Goal: Task Accomplishment & Management: Manage account settings

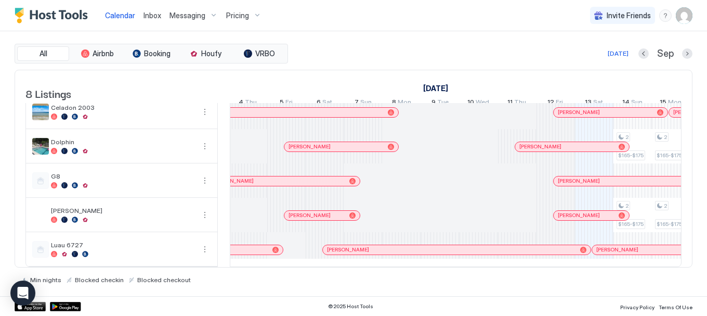
scroll to position [0, 198]
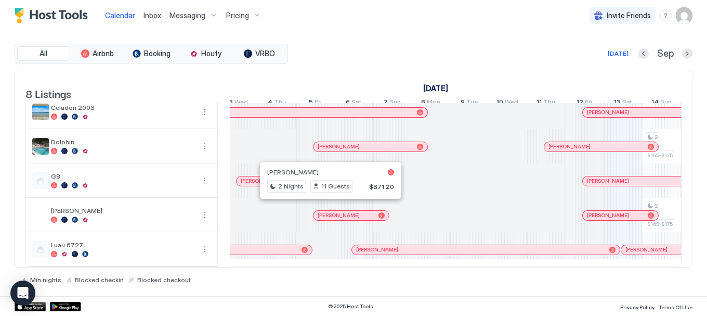
click at [327, 211] on div at bounding box center [326, 215] width 8 height 8
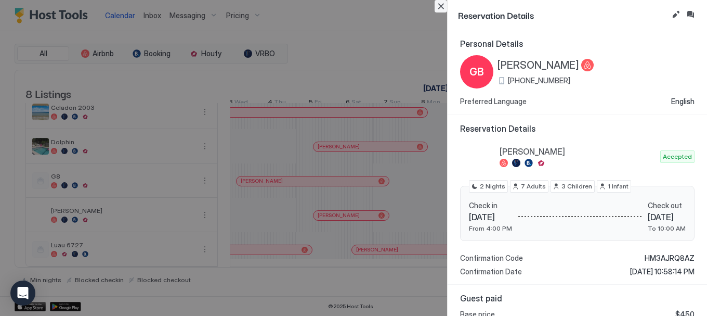
click at [439, 8] on button "Close" at bounding box center [441, 6] width 12 height 12
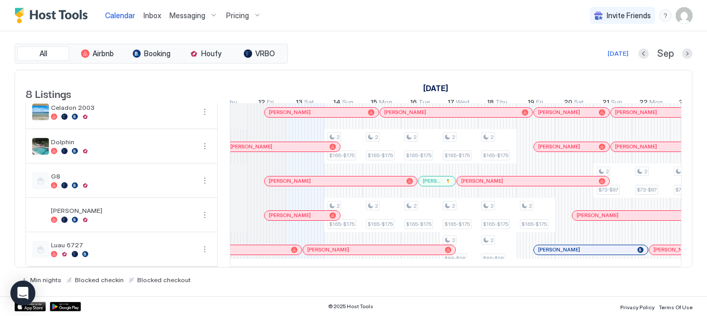
scroll to position [126, 0]
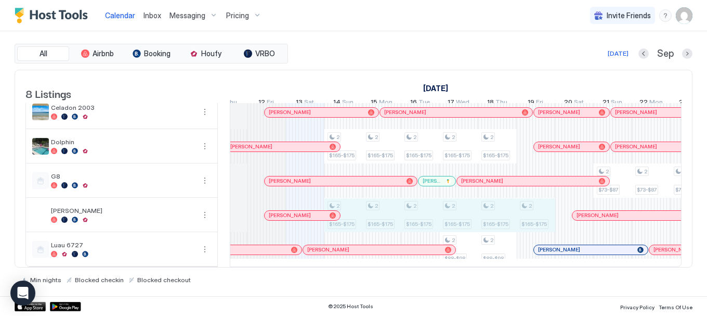
drag, startPoint x: 353, startPoint y: 211, endPoint x: 526, endPoint y: 209, distance: 173.7
click at [526, 209] on div "2 $64-$74 2 $64-$74 2 $165-$175 2 $165-$175 2 $64-$74 2 $64-$74 2 $165-$175 2 $…" at bounding box center [709, 129] width 2001 height 274
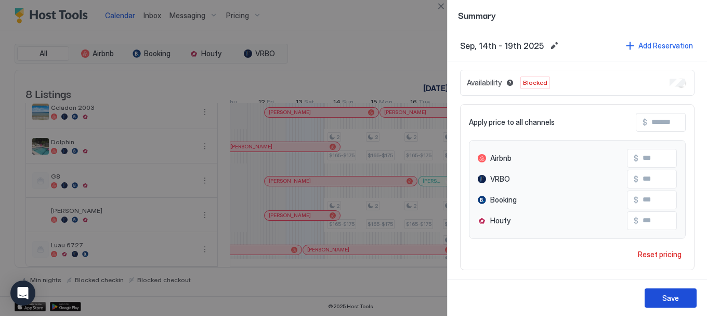
click at [655, 295] on button "Save" at bounding box center [671, 297] width 52 height 19
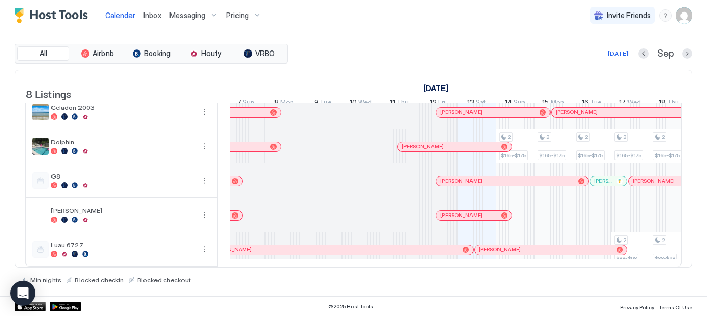
scroll to position [0, 411]
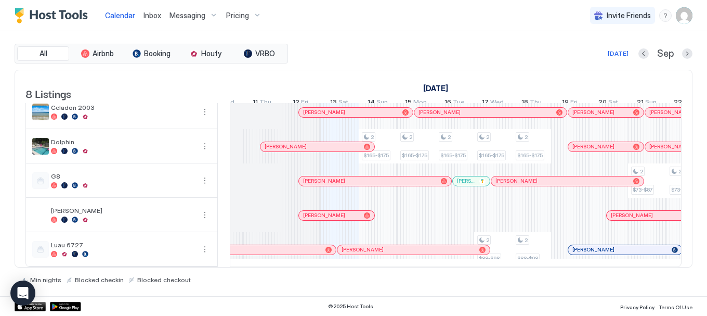
click at [320, 211] on div at bounding box center [320, 215] width 8 height 8
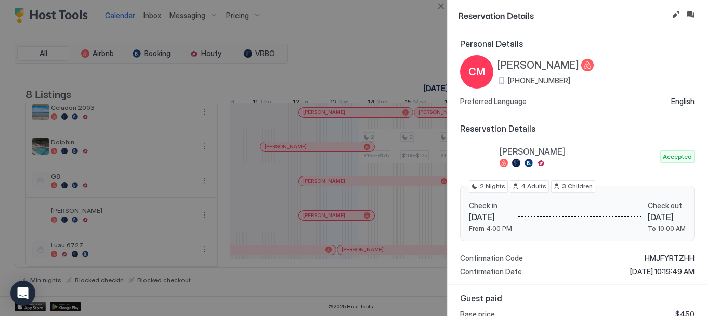
click at [528, 66] on span "[PERSON_NAME]" at bounding box center [539, 65] width 82 height 13
click at [690, 12] on button "Inbox" at bounding box center [690, 14] width 12 height 12
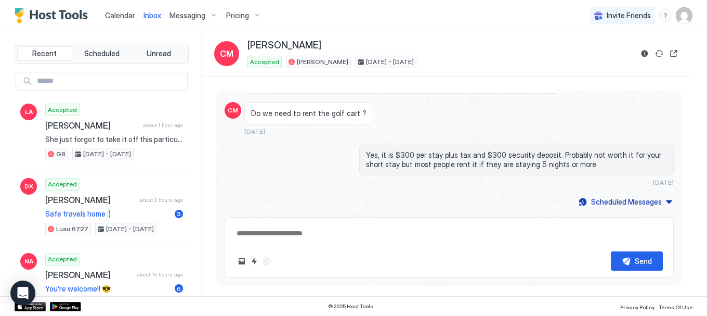
scroll to position [1019, 0]
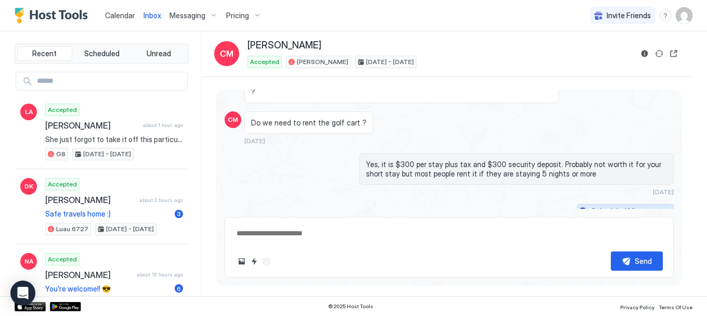
click at [659, 204] on button "Scheduled Messages" at bounding box center [625, 211] width 97 height 14
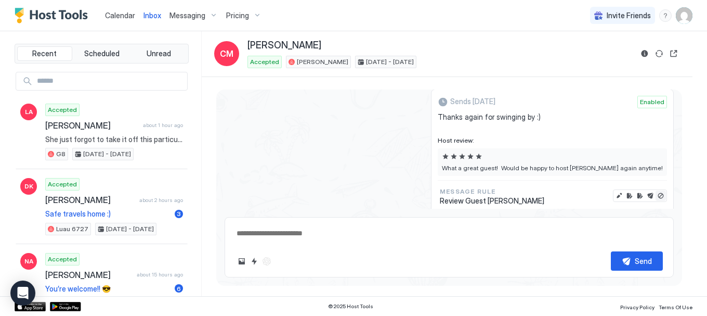
click at [656, 190] on button "Disable message & review" at bounding box center [661, 195] width 10 height 10
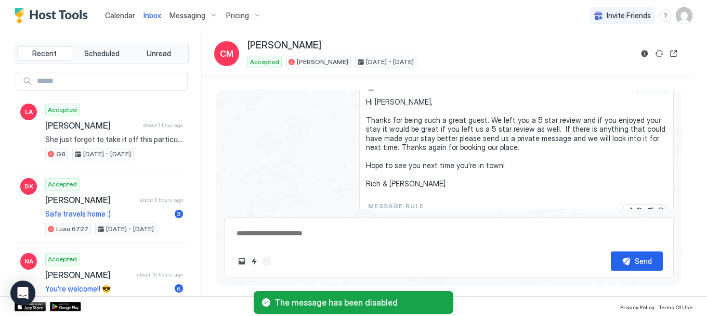
scroll to position [2087, 0]
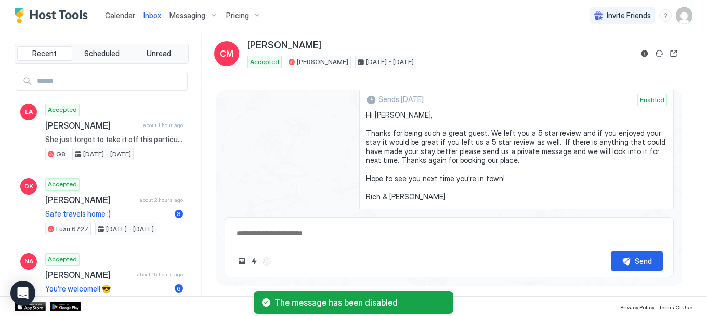
click at [656, 218] on button "Disable message" at bounding box center [661, 223] width 10 height 10
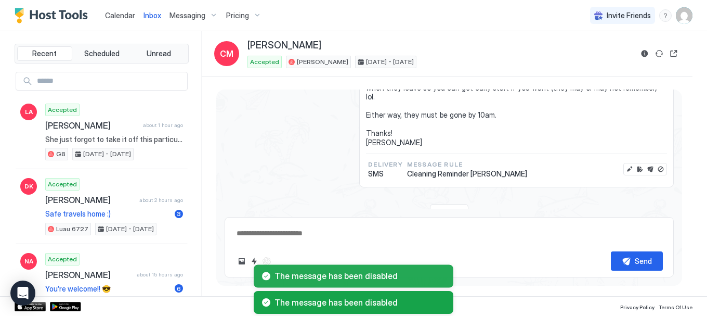
scroll to position [1932, 0]
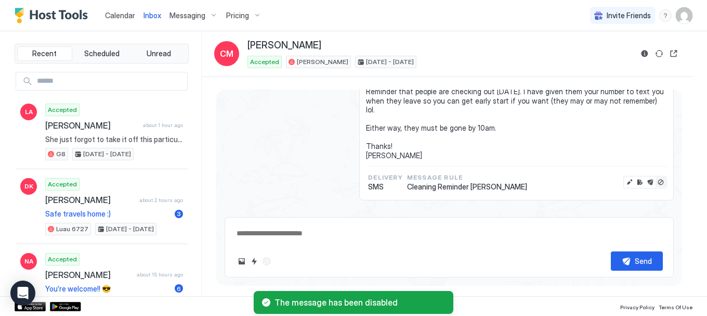
click at [656, 177] on button "Disable message" at bounding box center [661, 182] width 10 height 10
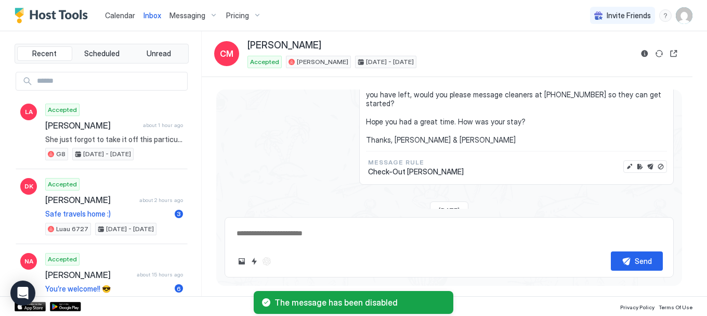
scroll to position [1737, 0]
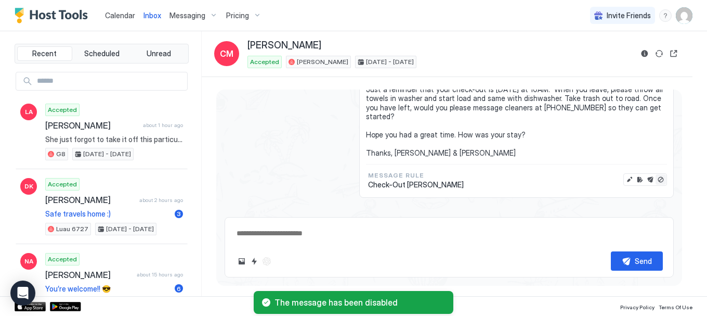
click at [656, 174] on button "Disable message" at bounding box center [661, 179] width 10 height 10
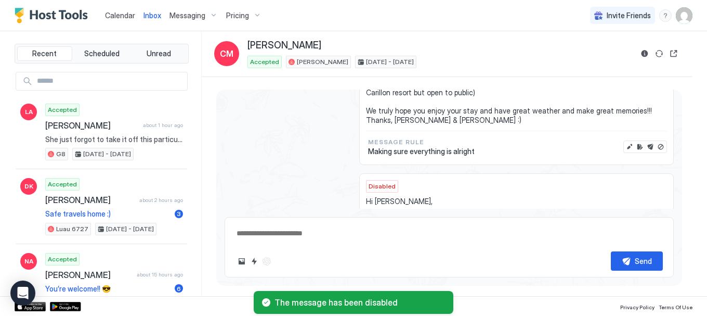
scroll to position [1568, 0]
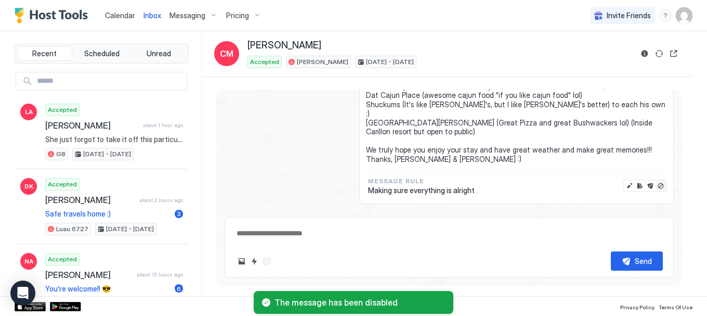
click at [656, 180] on button "Disable message" at bounding box center [661, 185] width 10 height 10
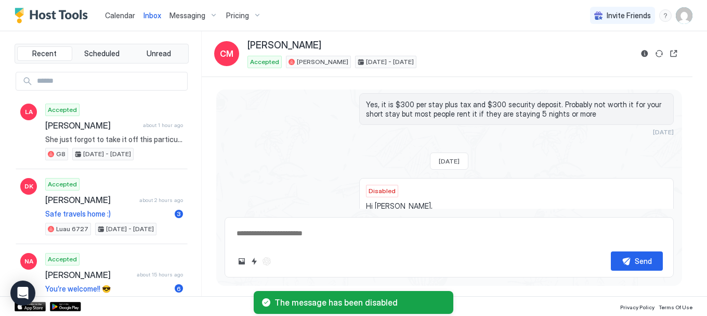
scroll to position [1322, 0]
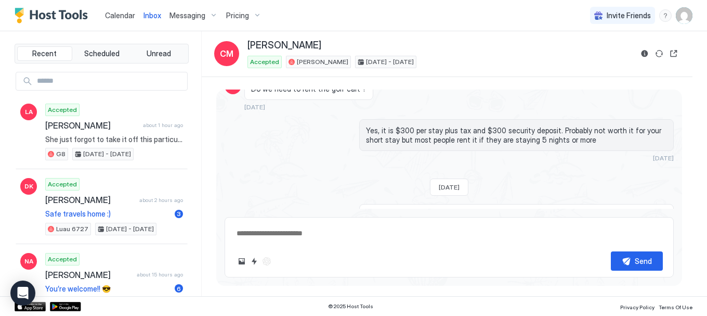
click at [129, 14] on span "Calendar" at bounding box center [120, 15] width 30 height 9
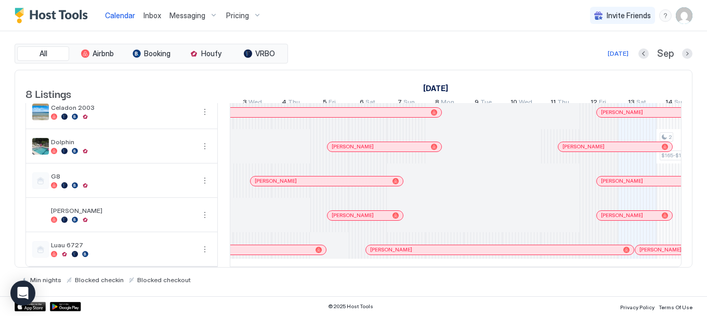
scroll to position [126, 0]
click at [358, 211] on div "[PERSON_NAME]" at bounding box center [365, 215] width 75 height 9
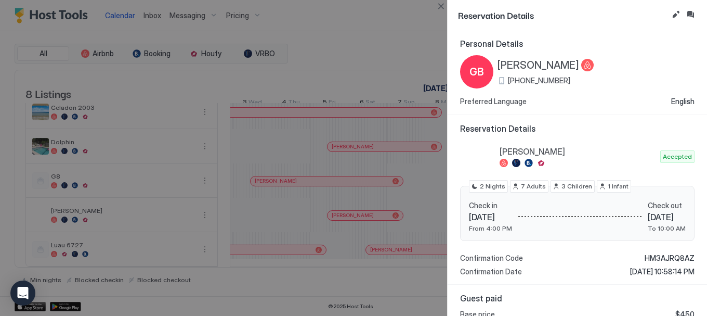
click at [691, 15] on button "Inbox" at bounding box center [690, 14] width 12 height 12
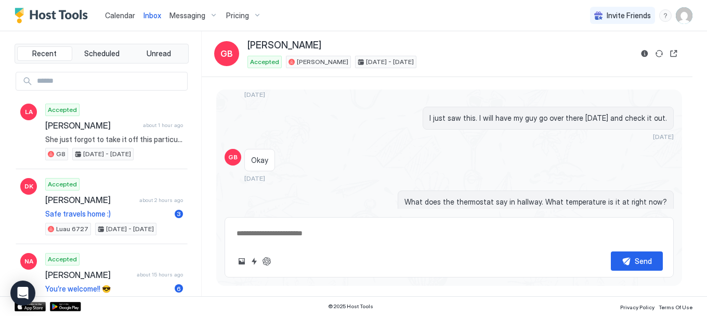
scroll to position [1456, 0]
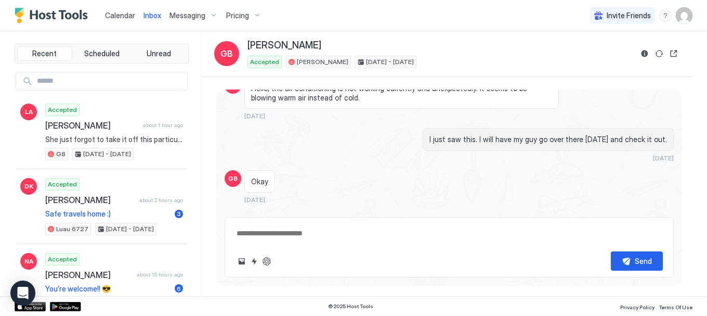
click at [114, 12] on span "Calendar" at bounding box center [120, 15] width 30 height 9
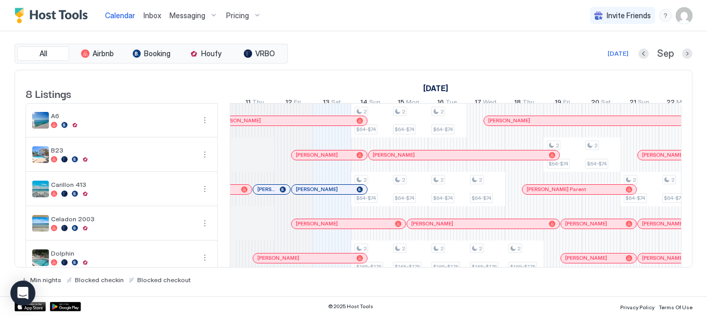
scroll to position [0, 504]
